Goal: Task Accomplishment & Management: Manage account settings

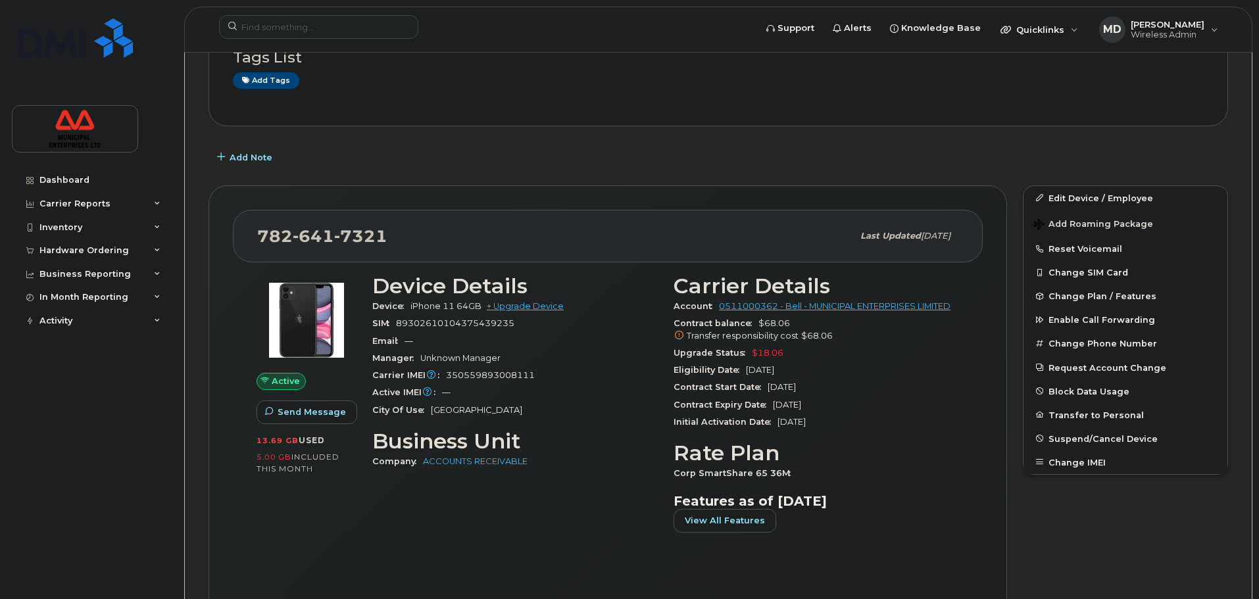
scroll to position [197, 0]
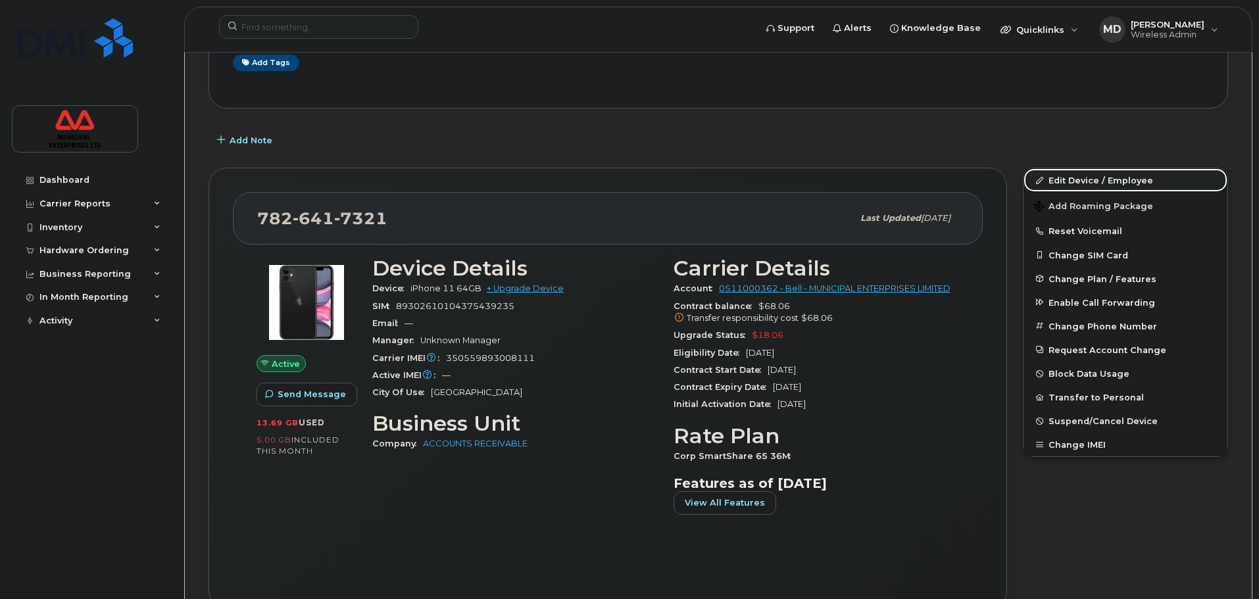
click at [1097, 190] on link "Edit Device / Employee" at bounding box center [1126, 180] width 204 height 24
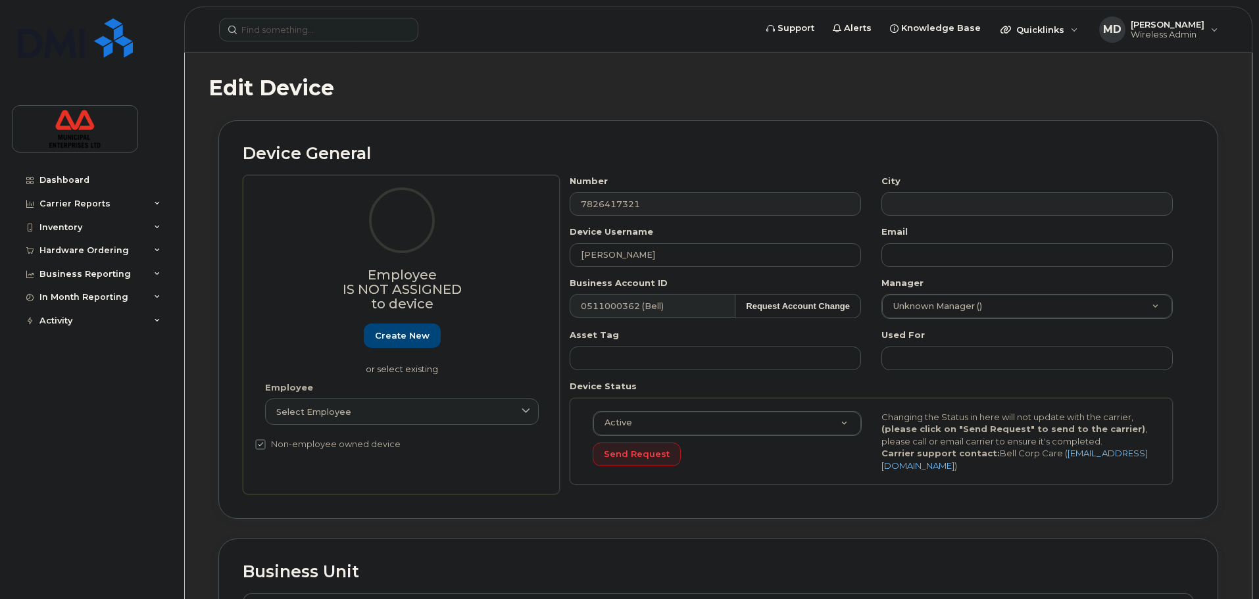
select select "3844671"
click at [81, 172] on link "Dashboard" at bounding box center [91, 180] width 159 height 24
